Goal: Task Accomplishment & Management: Manage account settings

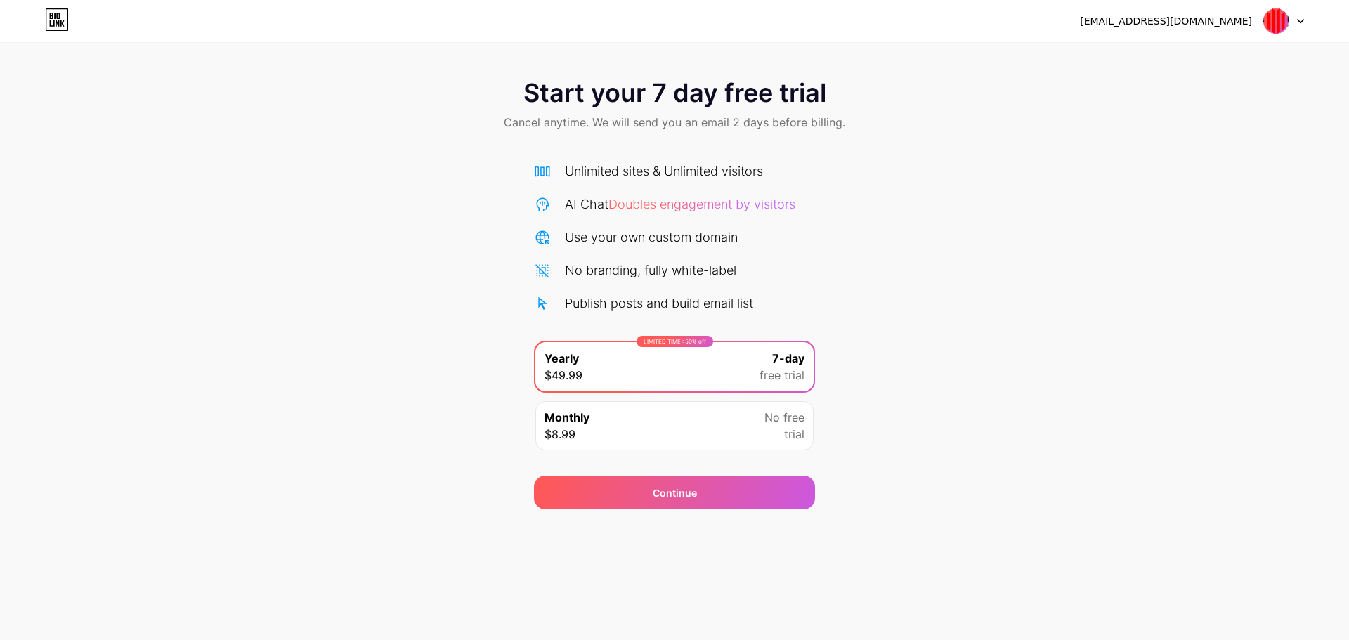
click at [63, 18] on icon at bounding box center [57, 19] width 24 height 22
click at [1283, 14] on img at bounding box center [1276, 21] width 27 height 27
click at [1240, 61] on li "Logout" at bounding box center [1216, 58] width 174 height 38
